Goal: Check status: Check status

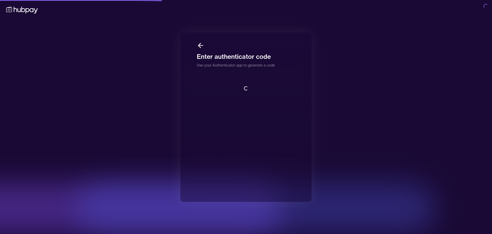
scroll to position [1, 0]
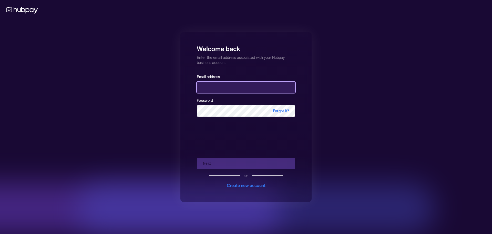
click at [217, 87] on input "email" at bounding box center [246, 87] width 98 height 11
type input "**********"
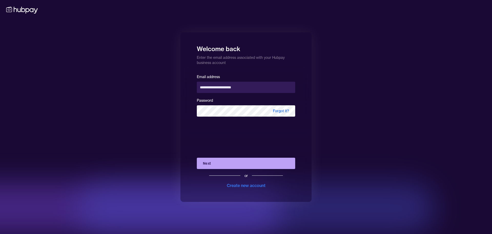
click at [233, 163] on button "Next" at bounding box center [246, 162] width 98 height 11
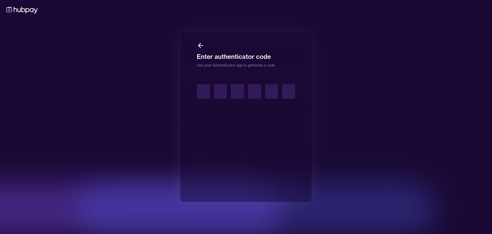
type input "*"
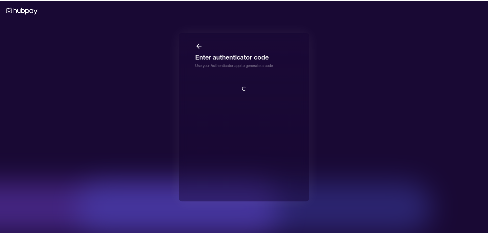
scroll to position [1, 0]
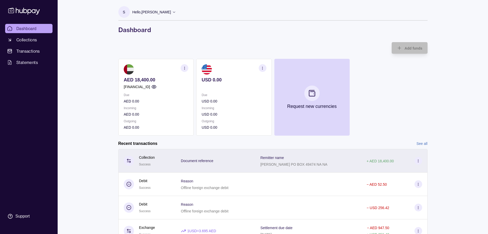
drag, startPoint x: 252, startPoint y: 164, endPoint x: 342, endPoint y: 165, distance: 89.5
click at [342, 165] on tr "Collection Success Document reference Remitter name [PERSON_NAME] PO BOX 49474 …" at bounding box center [272, 161] width 309 height 24
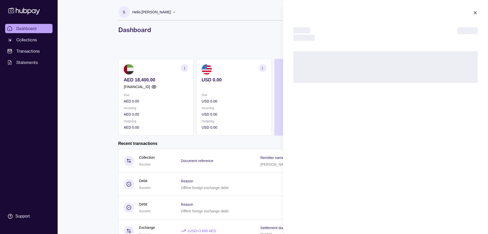
copy tr "Remitter name [PERSON_NAME] PO BOX 49474 NA NA"
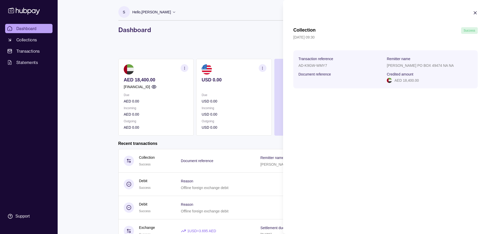
click at [296, 63] on section "Transaction reference AD-K9GW-WMY7 Remitter name [PERSON_NAME] PO BOX 49474 NA …" at bounding box center [386, 69] width 185 height 38
click at [477, 13] on icon "button" at bounding box center [475, 12] width 5 height 5
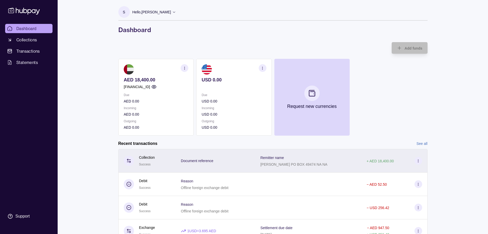
click at [418, 159] on circle at bounding box center [418, 159] width 0 height 0
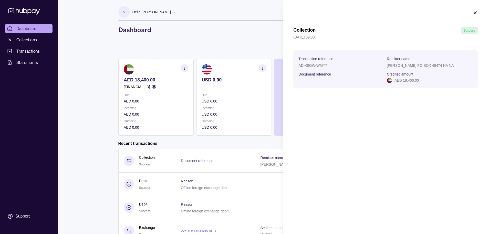
click at [309, 64] on p "AD-K9GW-WMY7" at bounding box center [313, 65] width 29 height 4
copy p "AD-K9GW-WMY7"
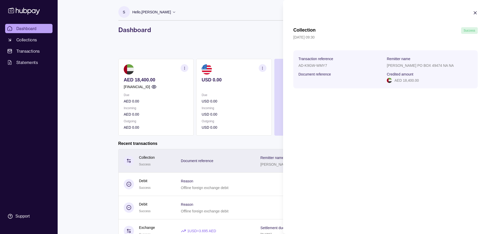
click at [276, 166] on html "Dashboard Collections Transactions Statements Support S Hello, [PERSON_NAME] Do…" at bounding box center [244, 141] width 488 height 282
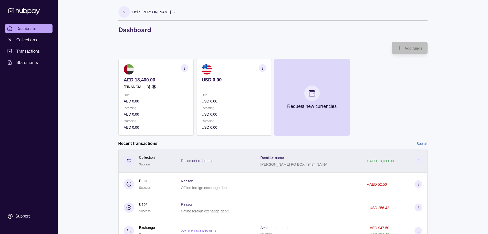
click at [277, 165] on p "[PERSON_NAME] PO BOX 49474 NA NA" at bounding box center [293, 164] width 67 height 4
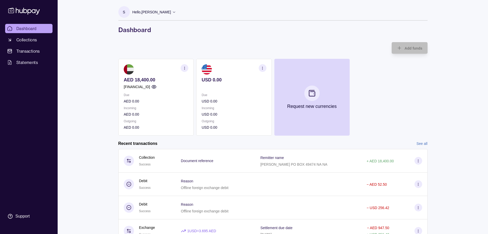
click at [257, 144] on html "Dashboard Collections Transactions Statements Support S Hello, [PERSON_NAME] Do…" at bounding box center [244, 141] width 488 height 282
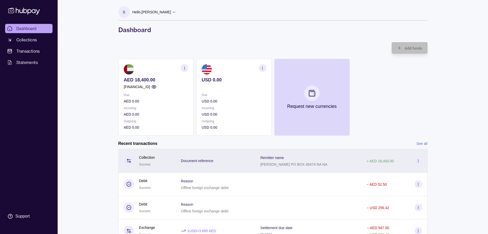
click at [418, 160] on icon at bounding box center [419, 161] width 4 height 4
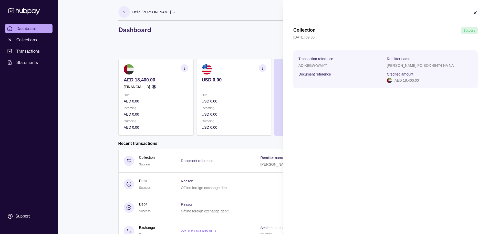
click at [217, 164] on html "Dashboard Collections Transactions Statements Support S Hello, [PERSON_NAME] Do…" at bounding box center [244, 141] width 488 height 282
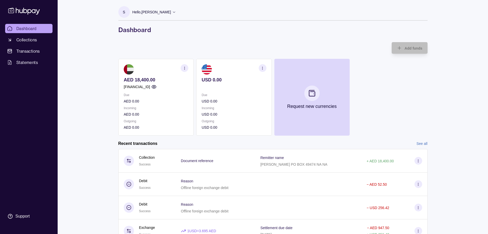
click at [217, 164] on div "Document reference" at bounding box center [215, 160] width 69 height 7
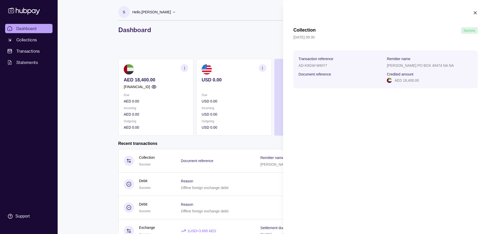
click at [212, 35] on html "Dashboard Collections Transactions Statements Support S Hello, [PERSON_NAME] Do…" at bounding box center [244, 141] width 488 height 282
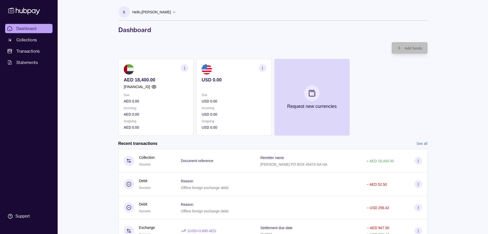
click at [156, 86] on icon "button" at bounding box center [154, 86] width 4 height 3
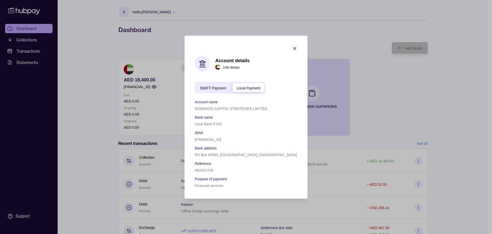
click at [295, 48] on icon "button" at bounding box center [295, 48] width 3 height 3
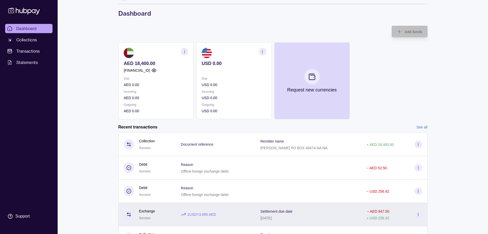
scroll to position [48, 0]
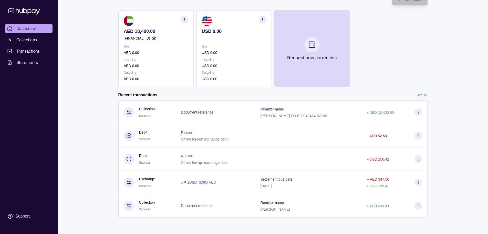
click at [284, 114] on p "[PERSON_NAME] PO BOX 49474 NA NA" at bounding box center [293, 116] width 67 height 4
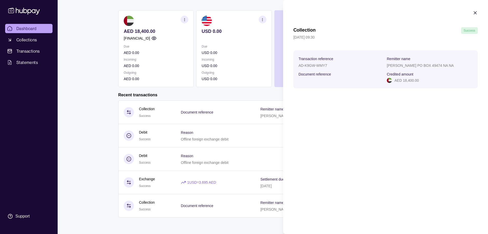
click at [87, 114] on html "Dashboard Collections Transactions Statements Support S Hello, [PERSON_NAME] Do…" at bounding box center [244, 93] width 488 height 282
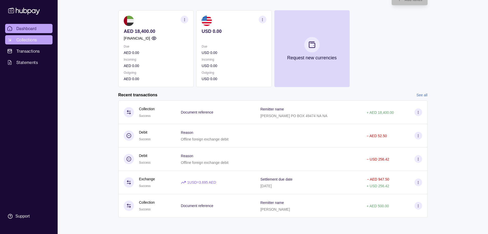
click at [21, 39] on span "Collections" at bounding box center [26, 40] width 21 height 6
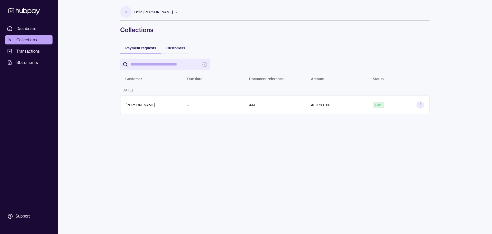
click at [183, 47] on span "Customers" at bounding box center [176, 48] width 19 height 4
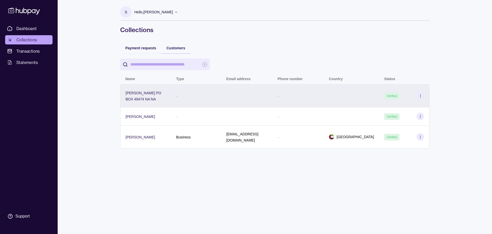
click at [163, 96] on div "[PERSON_NAME] PO BOX 49474 NA NA" at bounding box center [146, 95] width 40 height 12
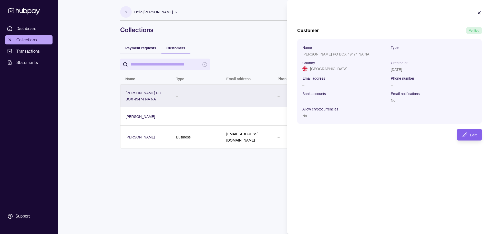
click at [163, 96] on html "Dashboard Collections Transactions Statements Support S Hello, [PERSON_NAME] Do…" at bounding box center [246, 117] width 492 height 234
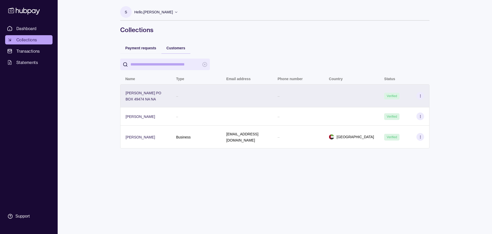
click at [163, 96] on div "[PERSON_NAME] PO BOX 49474 NA NA" at bounding box center [146, 95] width 40 height 12
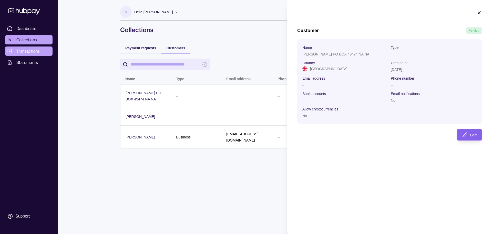
click at [36, 50] on html "Dashboard Collections Transactions Statements Support S Hello, [PERSON_NAME] Do…" at bounding box center [246, 117] width 492 height 234
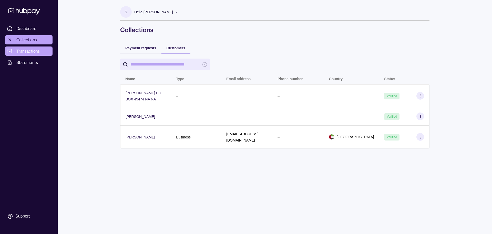
click at [36, 50] on span "Transactions" at bounding box center [28, 51] width 24 height 6
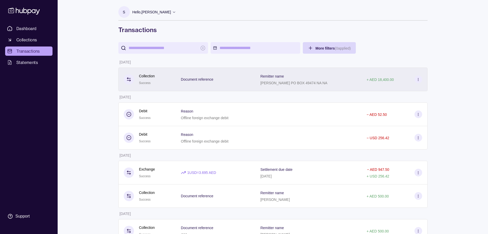
click at [327, 81] on p "[PERSON_NAME] PO BOX 49474 NA NA" at bounding box center [293, 83] width 67 height 4
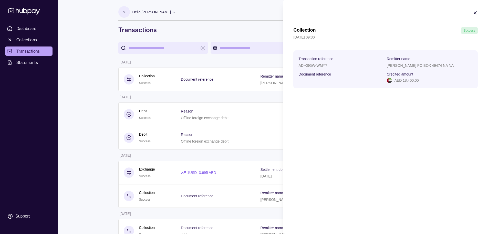
click at [257, 75] on html "Dashboard Collections Transactions Statements Support S Hello, [PERSON_NAME] Do…" at bounding box center [244, 126] width 488 height 252
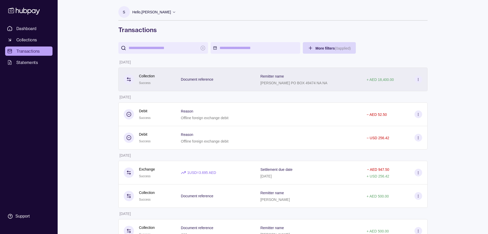
click at [417, 79] on icon at bounding box center [419, 79] width 4 height 4
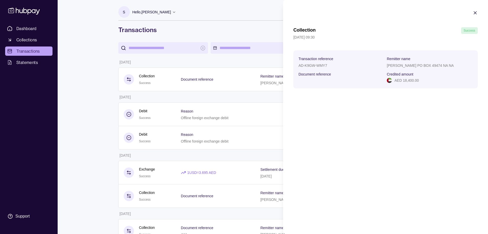
click at [254, 61] on html "Dashboard Collections Transactions Statements Support S Hello, [PERSON_NAME] Do…" at bounding box center [244, 126] width 488 height 252
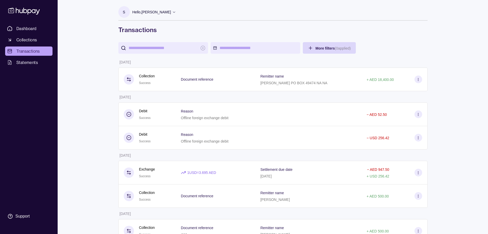
click at [15, 57] on ul "Dashboard Collections Transactions Statements" at bounding box center [28, 45] width 47 height 43
click at [15, 60] on link "Statements" at bounding box center [28, 62] width 47 height 9
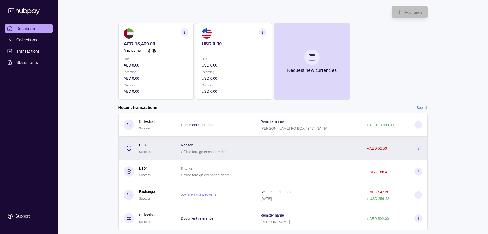
scroll to position [48, 0]
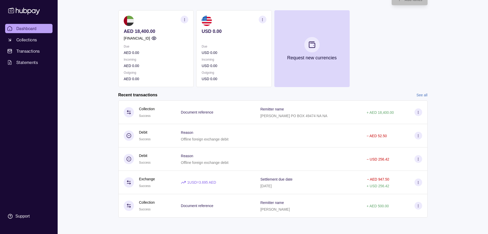
click at [31, 29] on span "Dashboard" at bounding box center [26, 28] width 20 height 6
click at [29, 40] on span "Collections" at bounding box center [26, 40] width 21 height 6
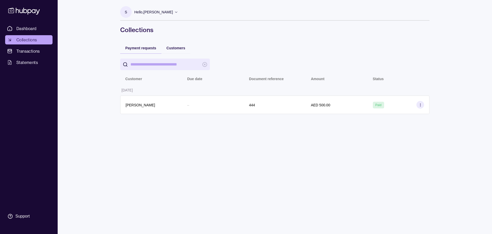
click at [24, 22] on div "Dashboard Collections Transactions Statements Support" at bounding box center [29, 117] width 58 height 234
click at [23, 25] on span "Dashboard" at bounding box center [26, 28] width 20 height 6
